Goal: Task Accomplishment & Management: Manage account settings

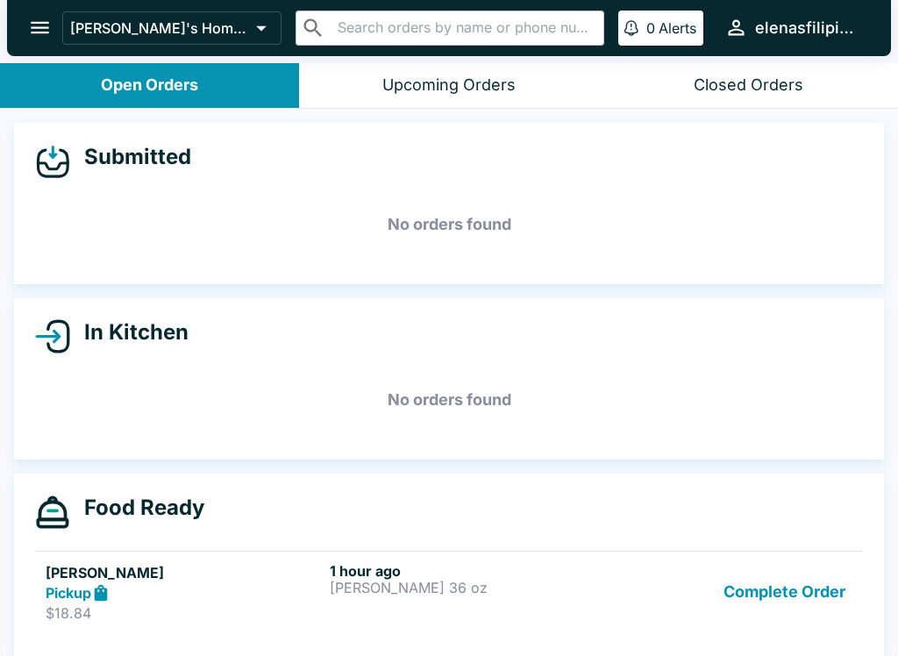
scroll to position [16, 0]
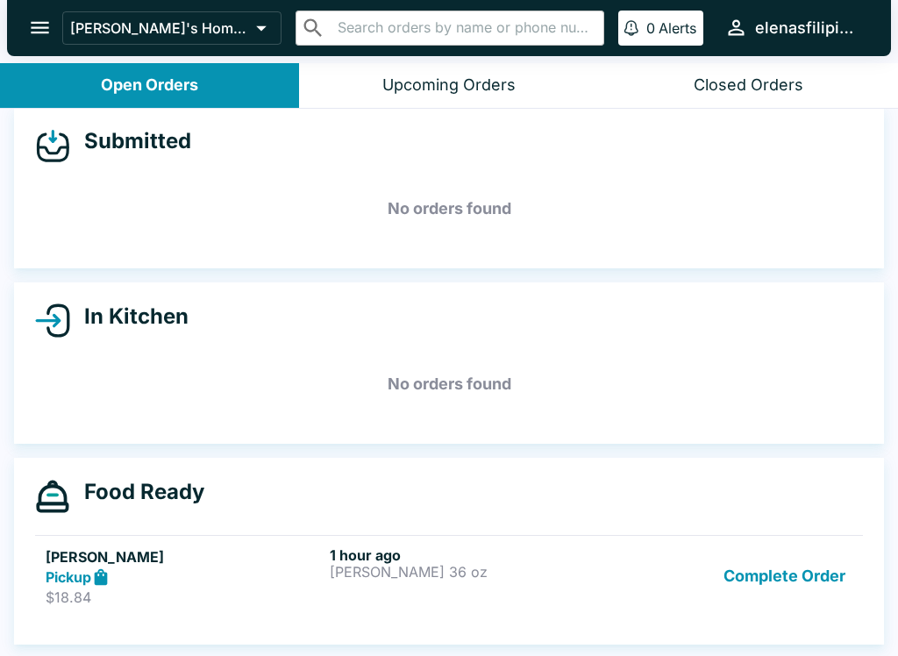
click at [31, 595] on div "Food Ready [PERSON_NAME] Pickup $18.84 1 hour ago [PERSON_NAME] 36 oz Complete …" at bounding box center [449, 552] width 870 height 188
click at [52, 589] on p "$18.84" at bounding box center [184, 597] width 277 height 18
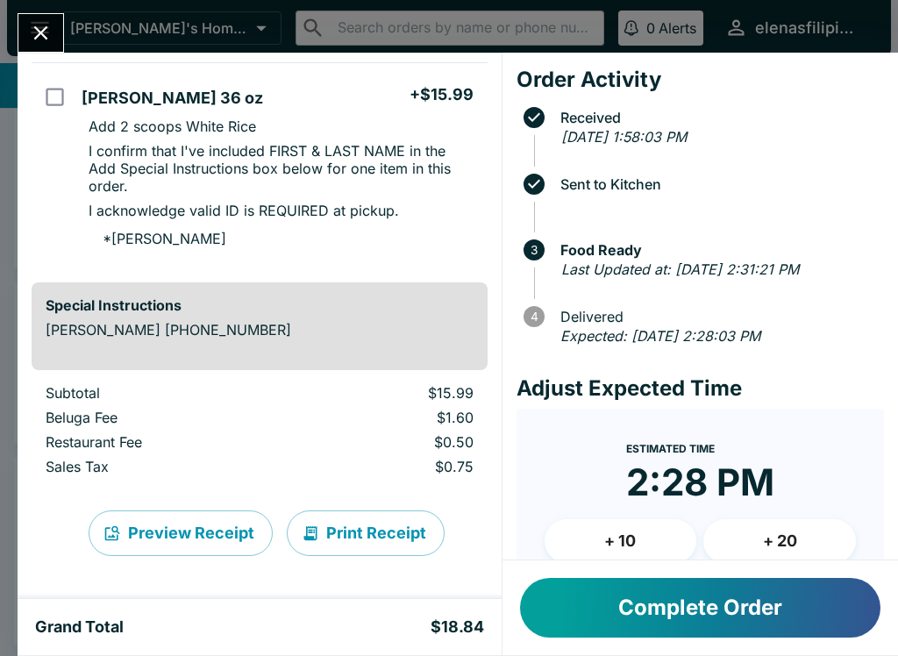
click at [695, 613] on button "Complete Order" at bounding box center [700, 608] width 360 height 60
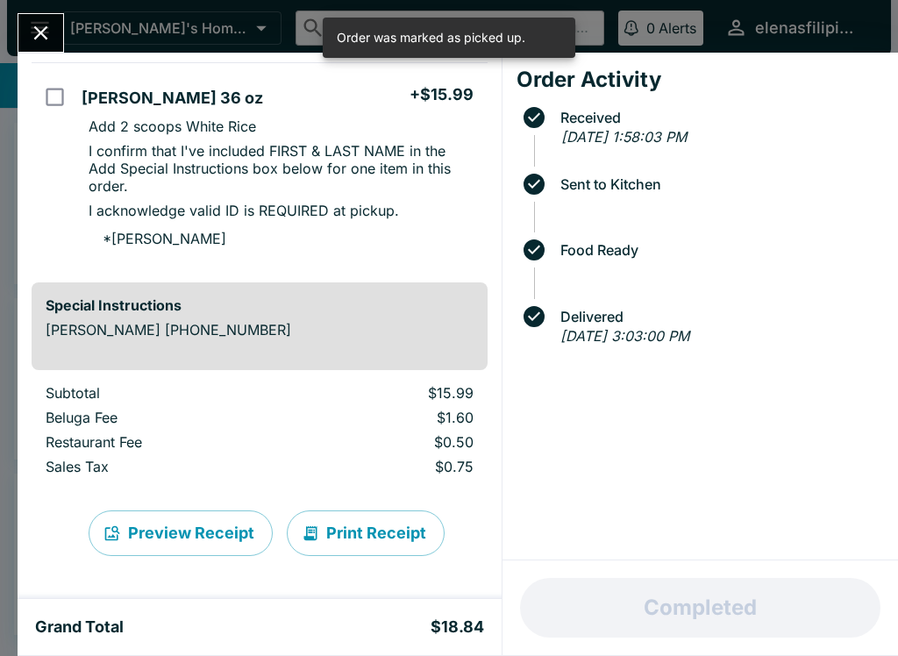
click at [49, 25] on icon "Close" at bounding box center [41, 33] width 24 height 24
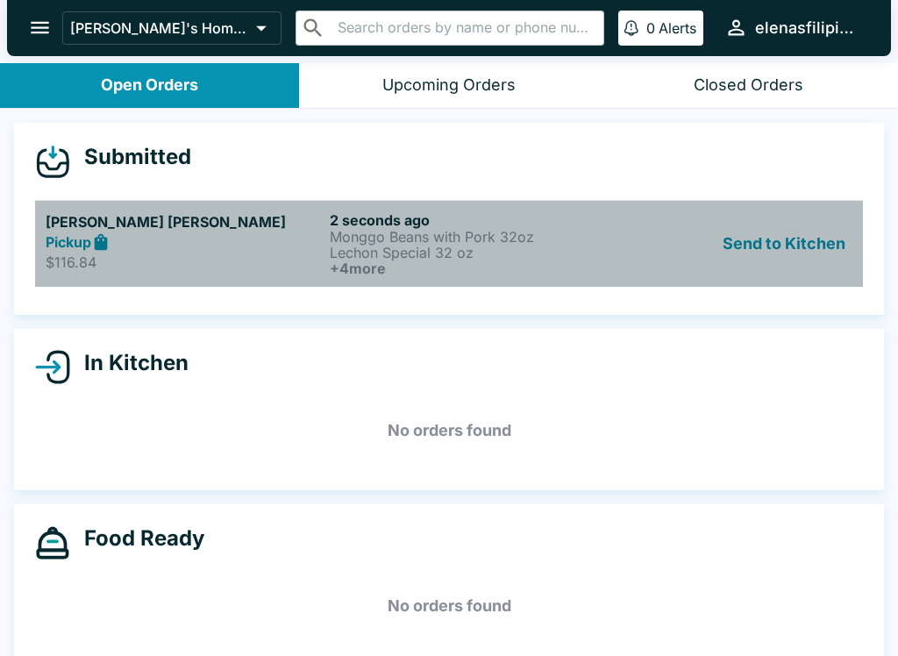
click at [39, 246] on link "[PERSON_NAME] [PERSON_NAME] Pickup $116.84 2 seconds ago Monggo Beans with Pork…" at bounding box center [449, 243] width 828 height 87
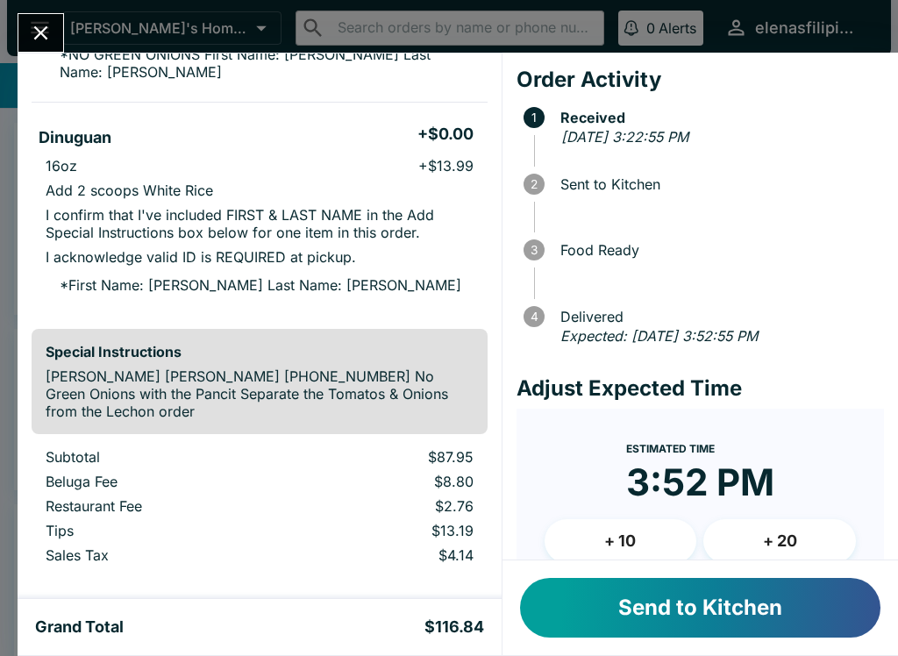
scroll to position [1130, 0]
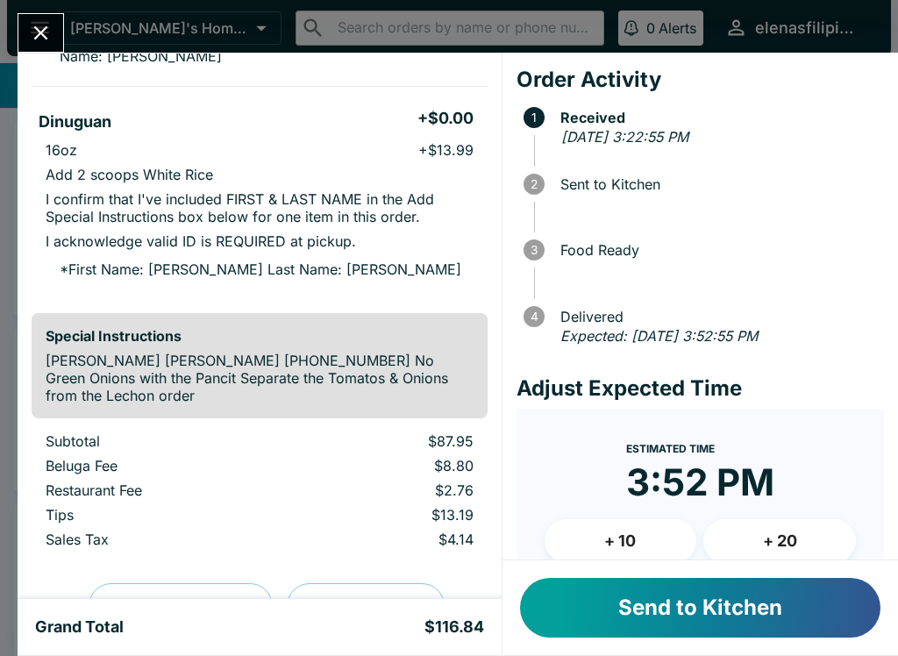
click at [629, 629] on button "Send to Kitchen" at bounding box center [700, 608] width 360 height 60
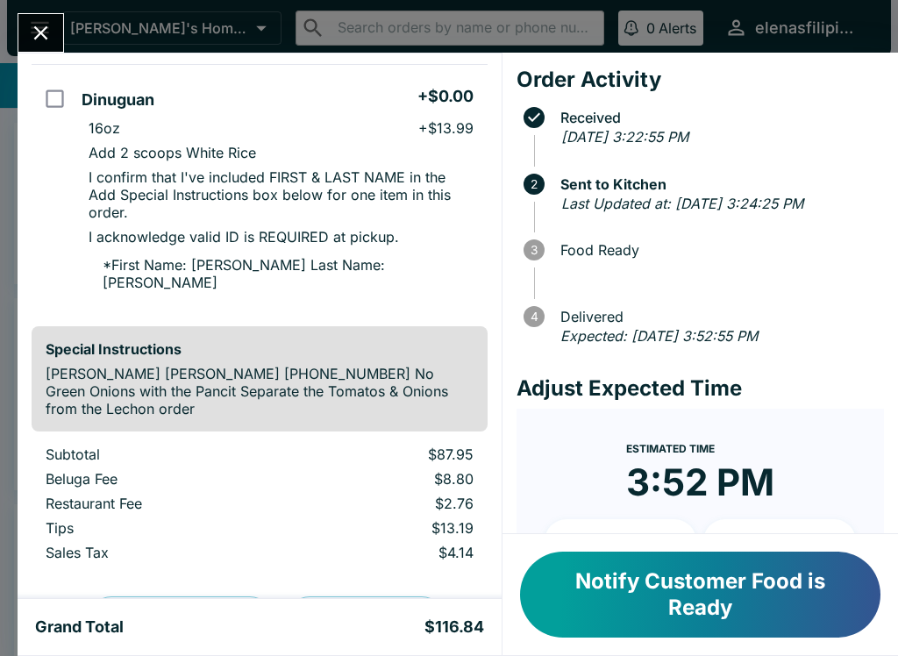
scroll to position [1308, 0]
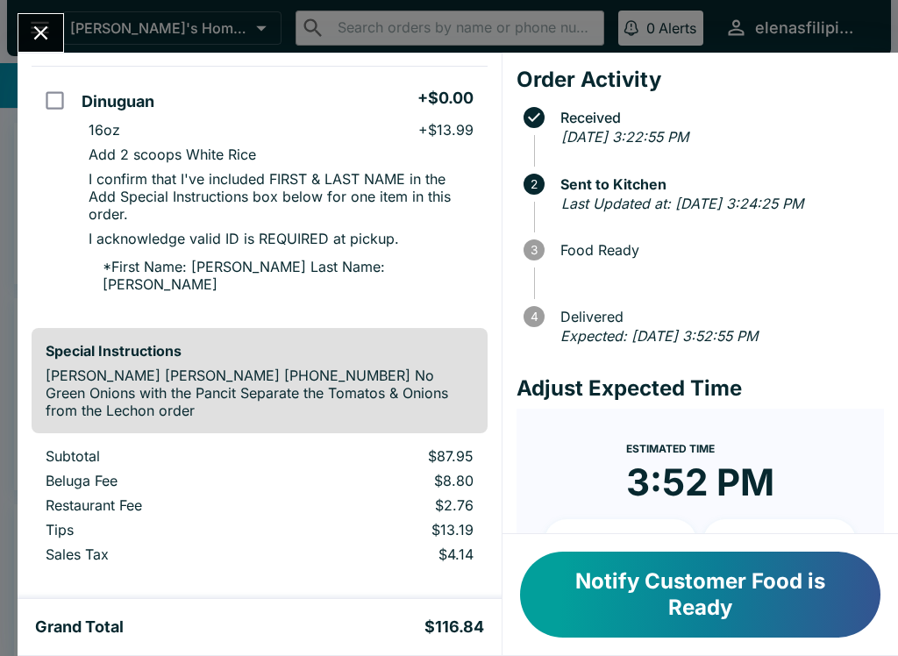
click at [723, 589] on button "Notify Customer Food is Ready" at bounding box center [700, 595] width 360 height 86
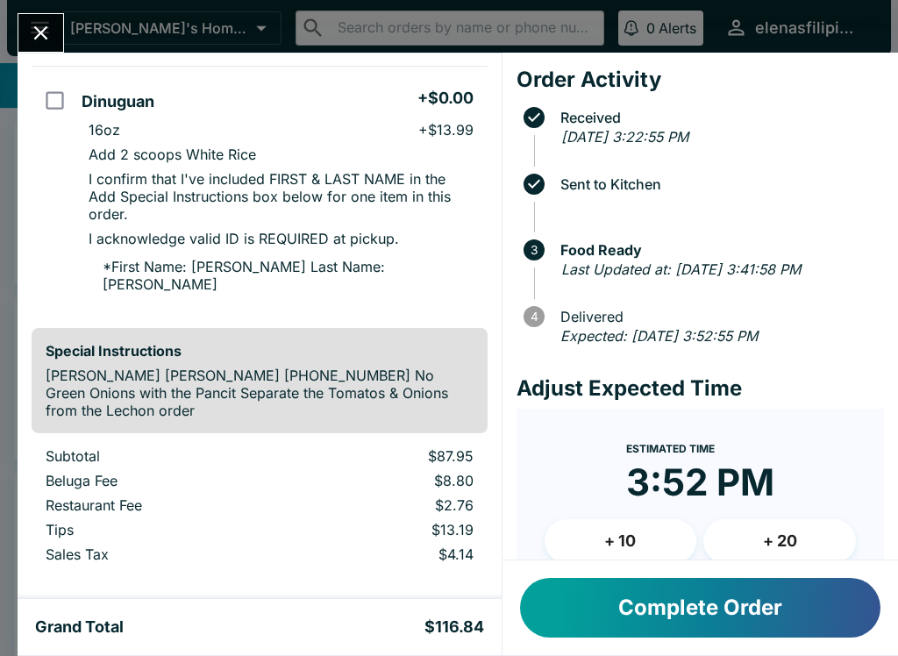
click at [48, 29] on icon "Close" at bounding box center [41, 33] width 24 height 24
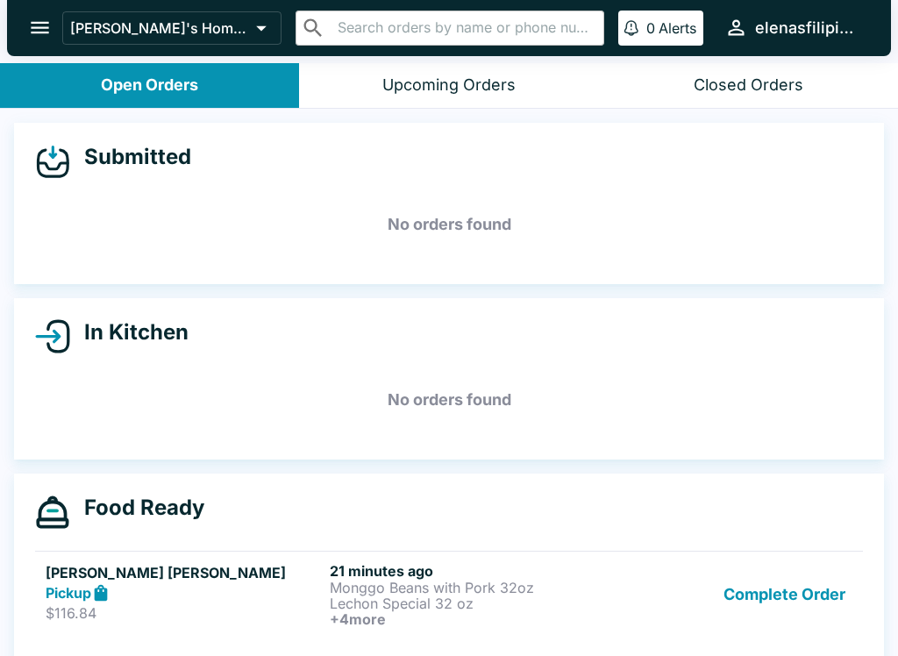
click at [502, 86] on div "Upcoming Orders" at bounding box center [448, 85] width 133 height 20
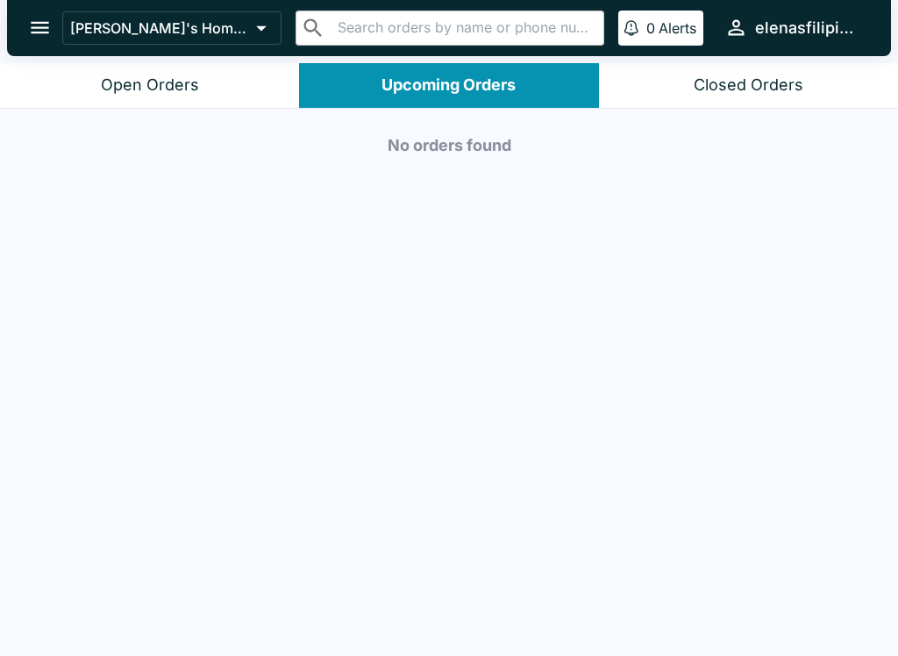
click at [749, 102] on button "Closed Orders" at bounding box center [748, 85] width 299 height 45
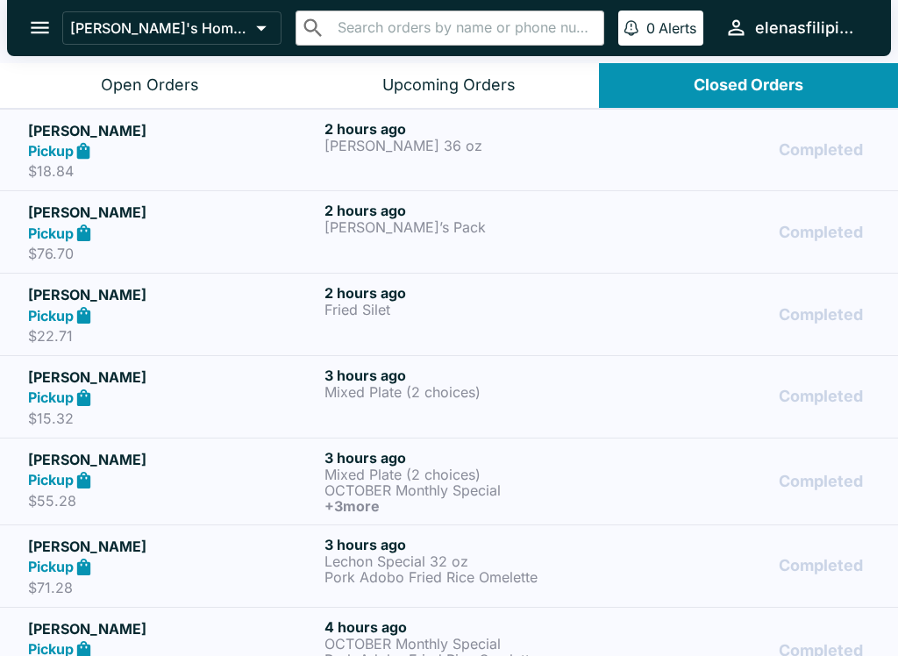
click at [160, 65] on button "Open Orders" at bounding box center [149, 85] width 299 height 45
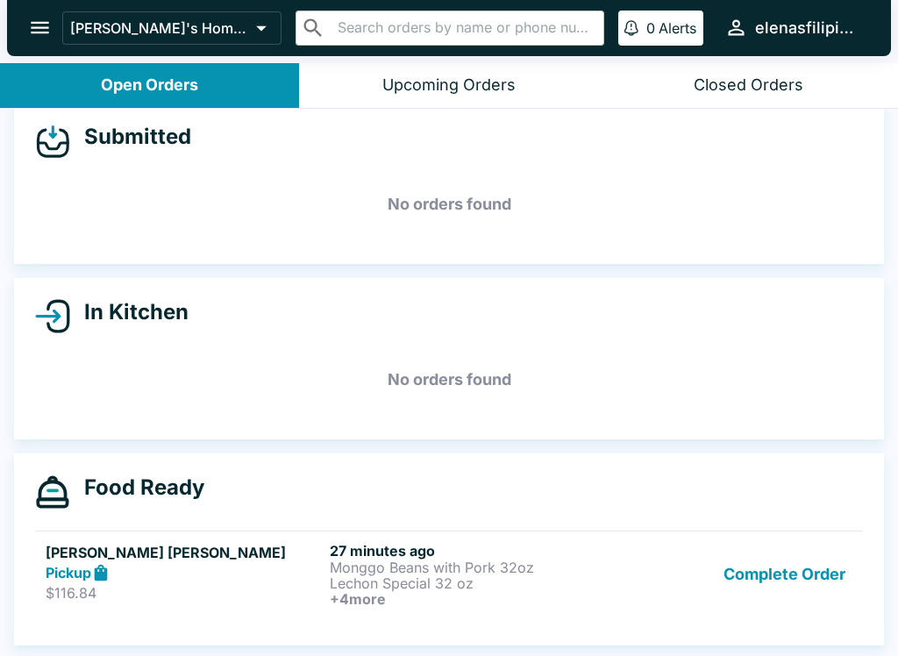
scroll to position [3, 0]
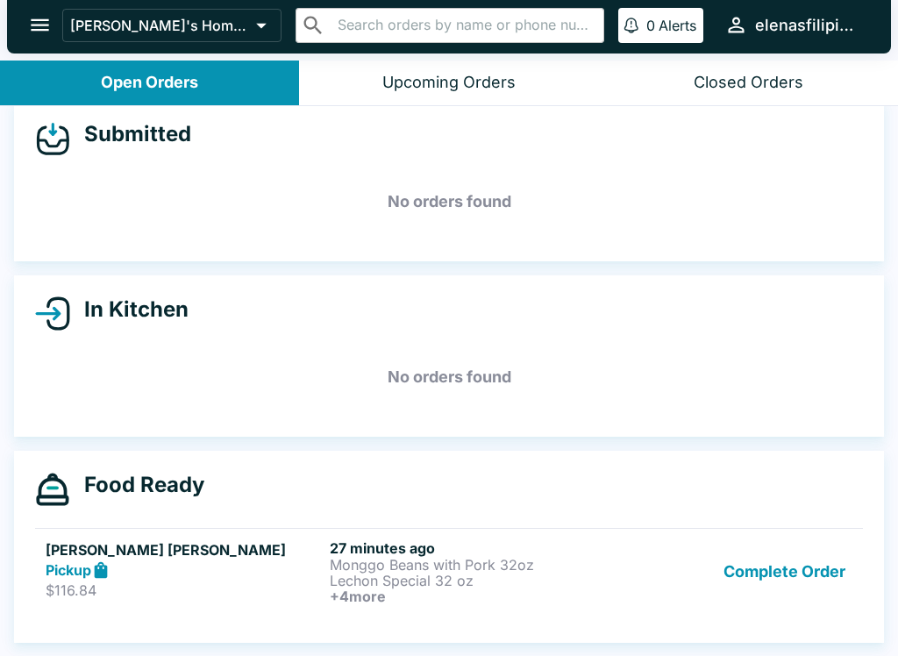
click at [742, 590] on button "Complete Order" at bounding box center [784, 571] width 136 height 65
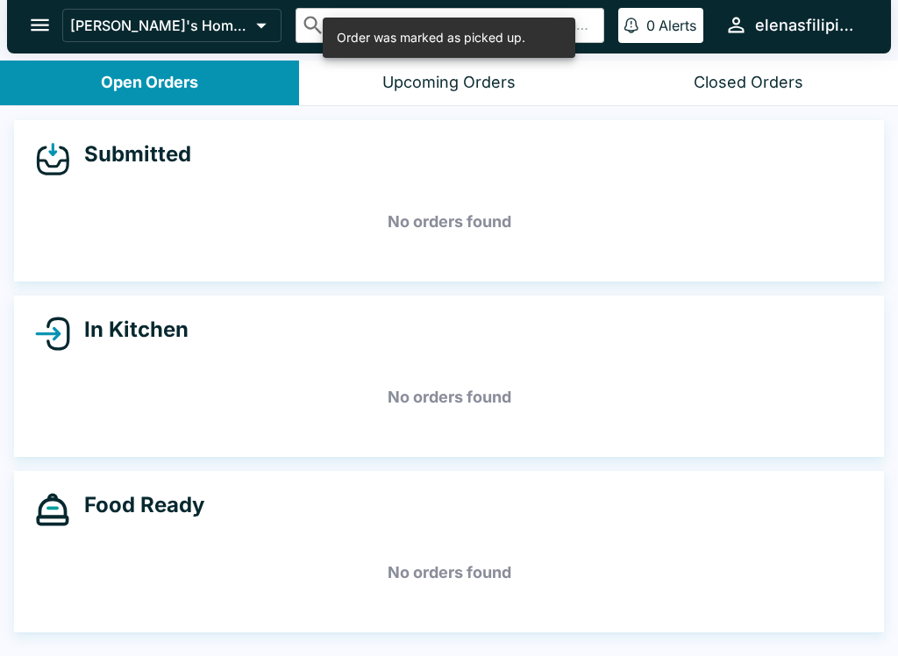
click at [31, 25] on icon "open drawer" at bounding box center [40, 25] width 24 height 24
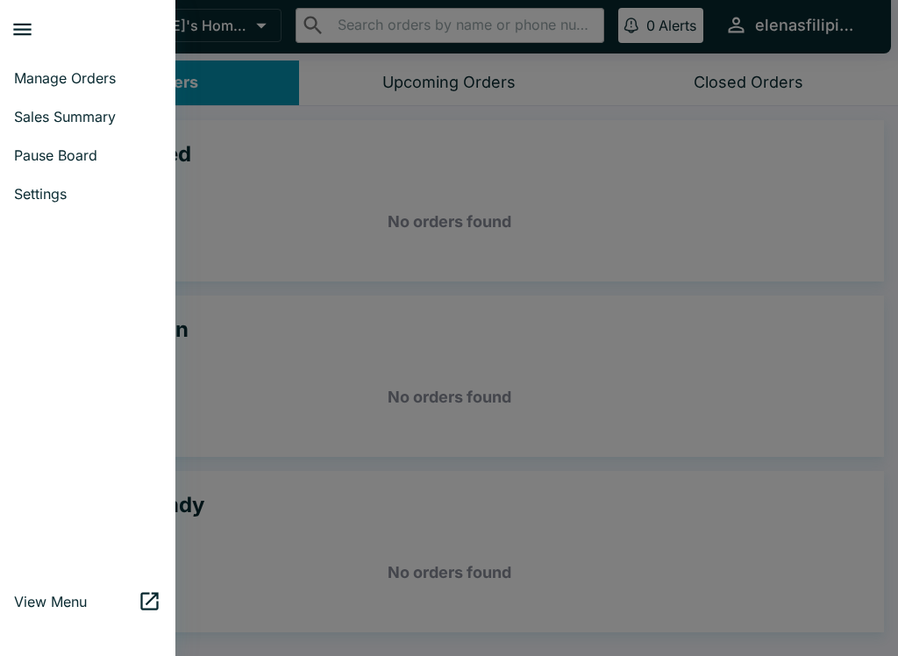
click at [53, 83] on span "Manage Orders" at bounding box center [87, 78] width 147 height 18
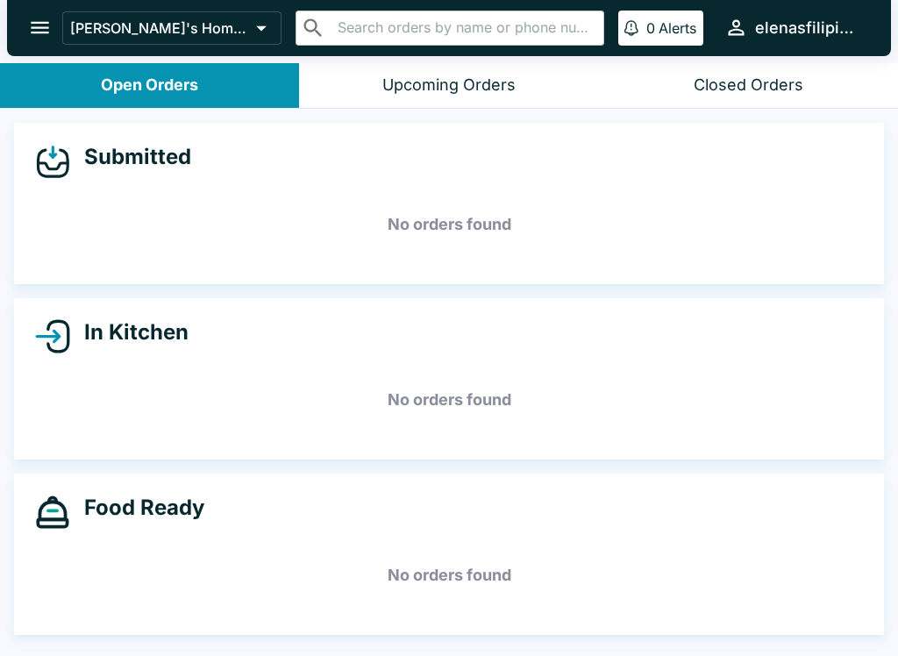
click at [36, 21] on icon "open drawer" at bounding box center [40, 28] width 24 height 24
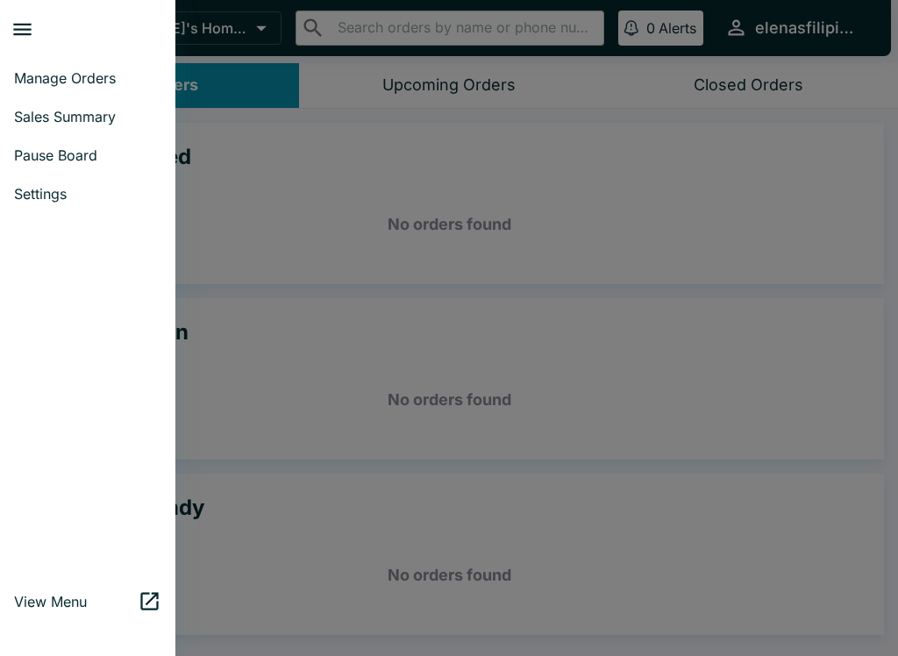
click at [45, 116] on span "Sales Summary" at bounding box center [87, 117] width 147 height 18
select select "03:00"
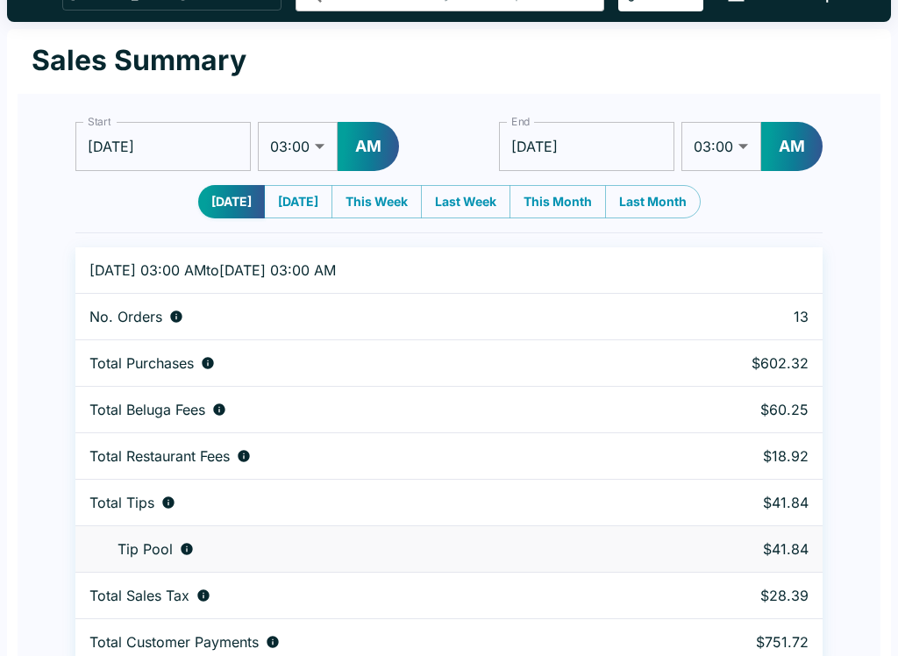
scroll to position [53, 0]
